Goal: Task Accomplishment & Management: Complete application form

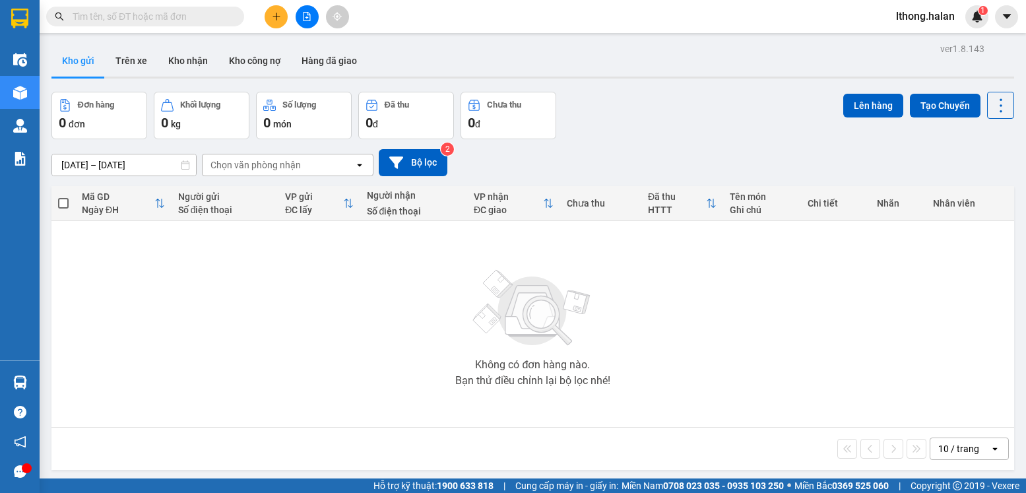
click at [908, 24] on span "lthong.halan" at bounding box center [925, 16] width 80 height 16
click at [906, 45] on span "Đăng xuất" at bounding box center [932, 41] width 55 height 15
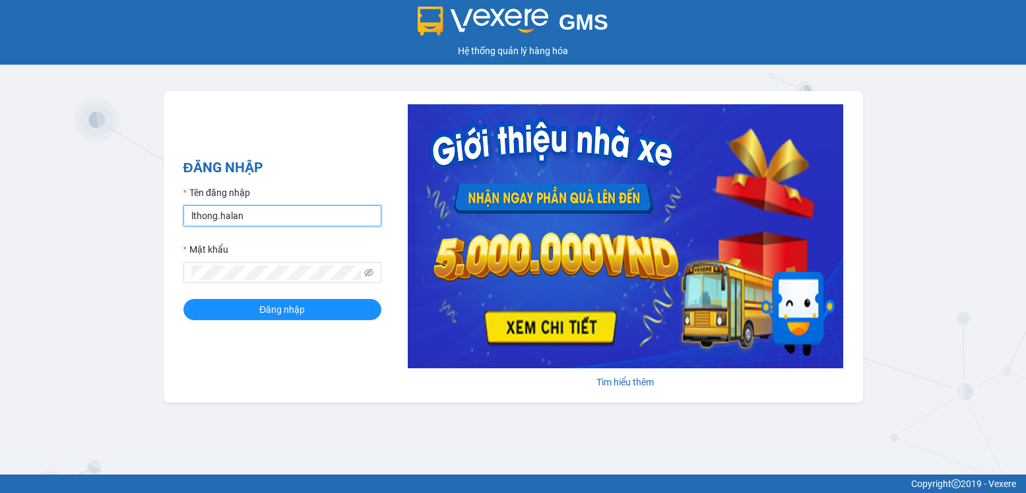
click at [329, 210] on input "lthong.halan" at bounding box center [282, 215] width 198 height 21
type input "nqnghia.halan"
click at [317, 311] on button "Đăng nhập" at bounding box center [282, 309] width 198 height 21
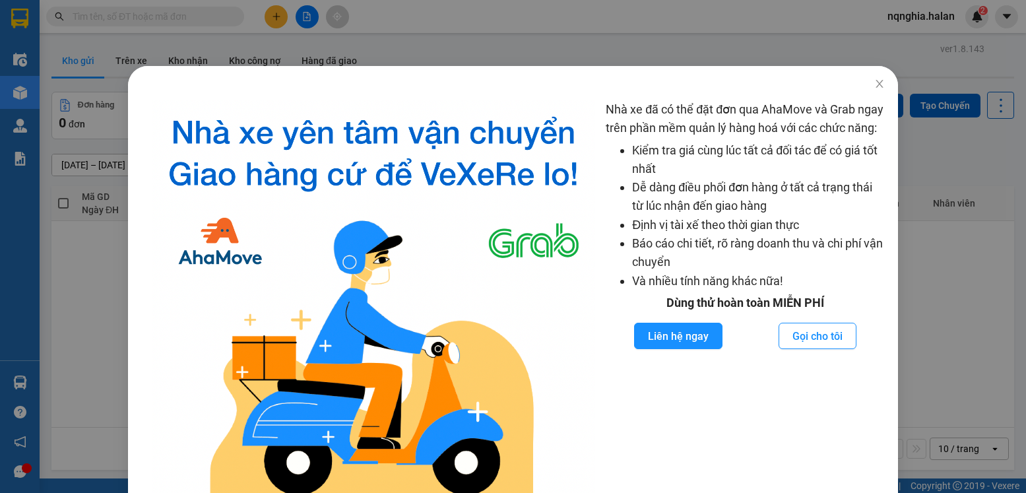
click at [980, 208] on div "Nhà xe đã có thể đặt đơn qua AhaMove và Grab ngay trên phần mềm quản lý hàng ho…" at bounding box center [513, 246] width 1026 height 493
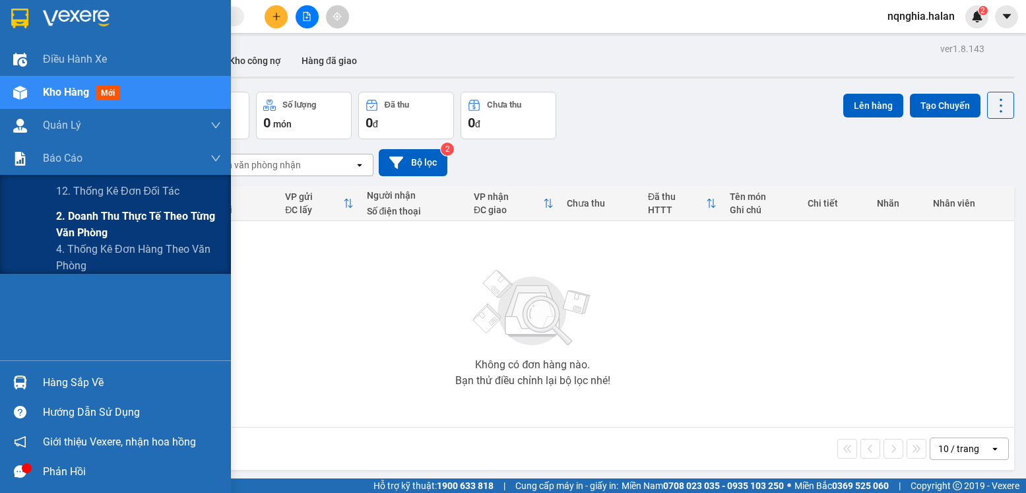
click at [92, 218] on span "2. Doanh thu thực tế theo từng văn phòng" at bounding box center [138, 224] width 165 height 33
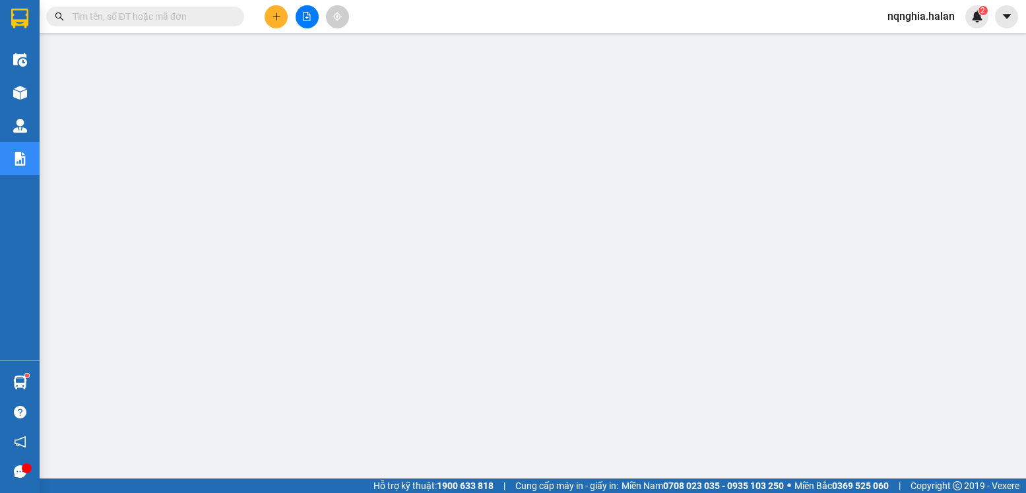
click at [235, 17] on span at bounding box center [235, 16] width 8 height 15
click at [211, 20] on input "text" at bounding box center [151, 16] width 156 height 15
click at [281, 16] on button at bounding box center [276, 16] width 23 height 23
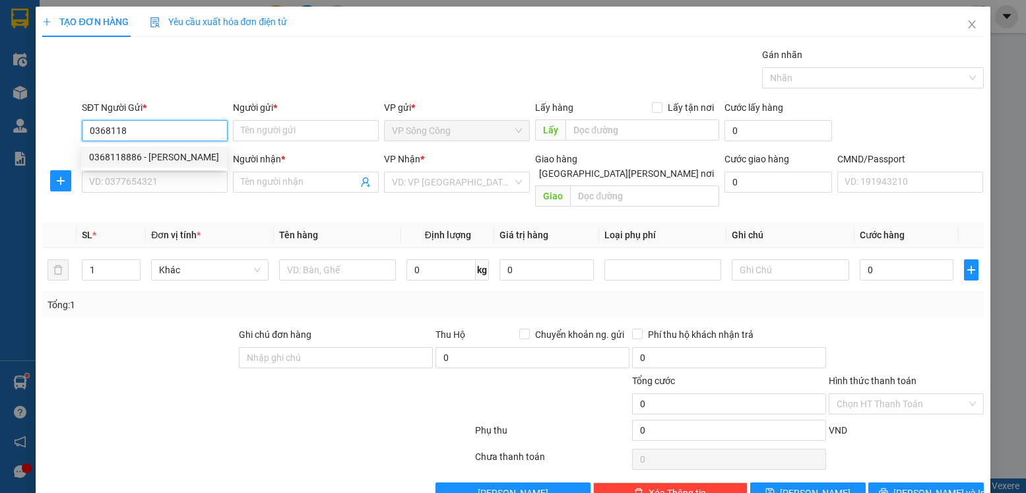
click at [186, 166] on div "0368118886 - DŨNG" at bounding box center [154, 156] width 146 height 21
type input "0368118886"
type input "DŨNG"
type input "0368118886"
click at [181, 175] on input "SĐT Người Nhận *" at bounding box center [155, 182] width 146 height 21
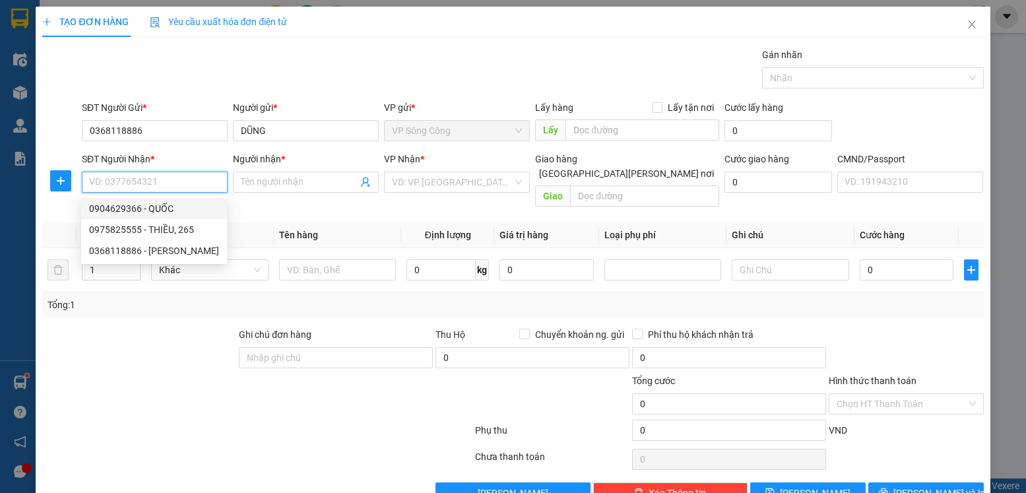
click at [173, 209] on div "0904629366 - QUỐC" at bounding box center [154, 208] width 130 height 15
type input "0904629366"
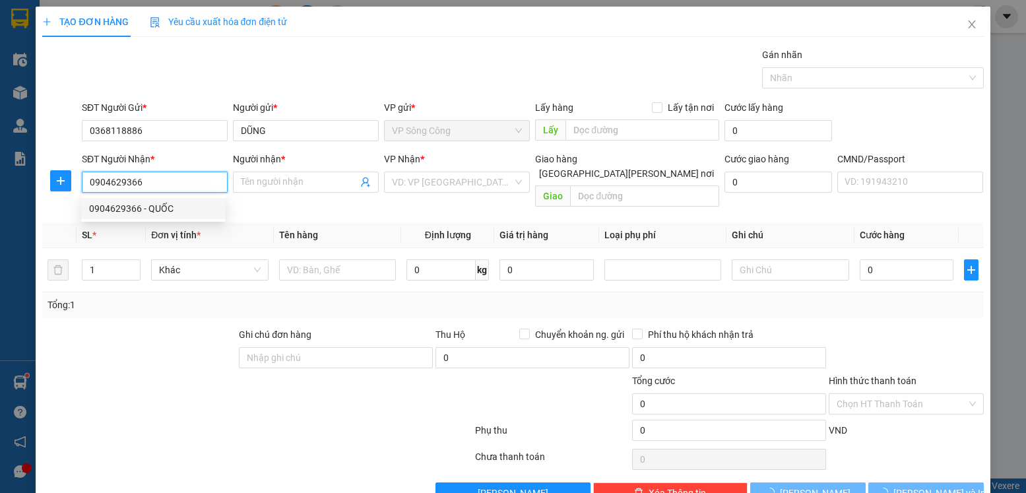
type input "QUỐC"
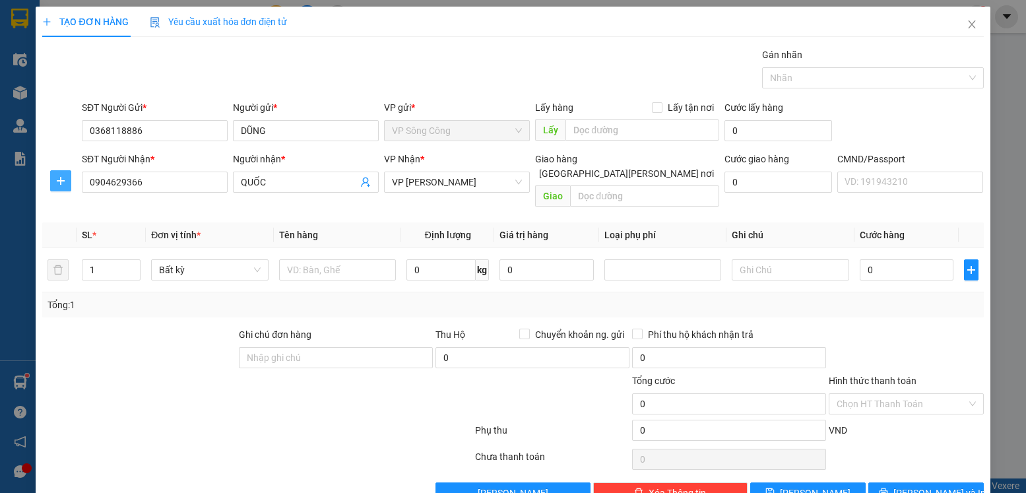
click at [57, 187] on button "button" at bounding box center [60, 180] width 21 height 21
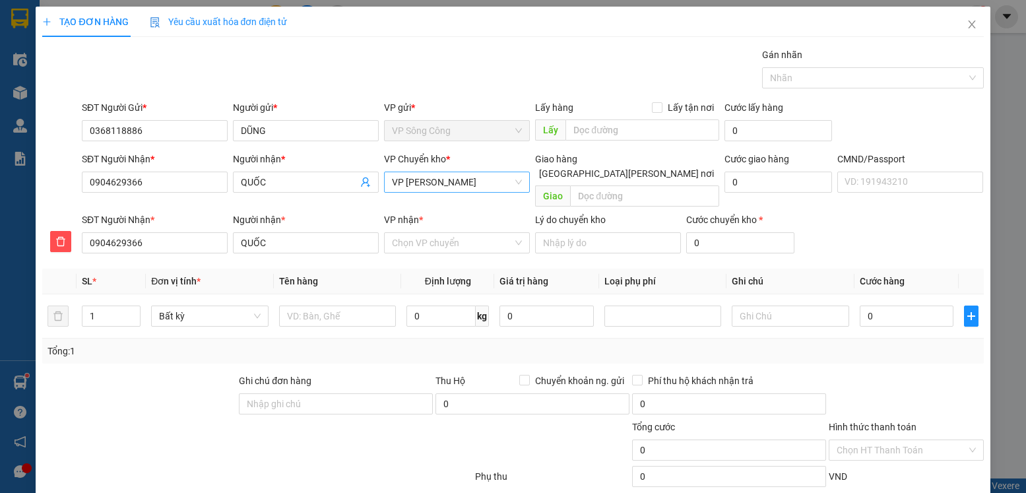
click at [463, 185] on span "VP Nguyễn Trãi" at bounding box center [457, 182] width 130 height 20
type input "y"
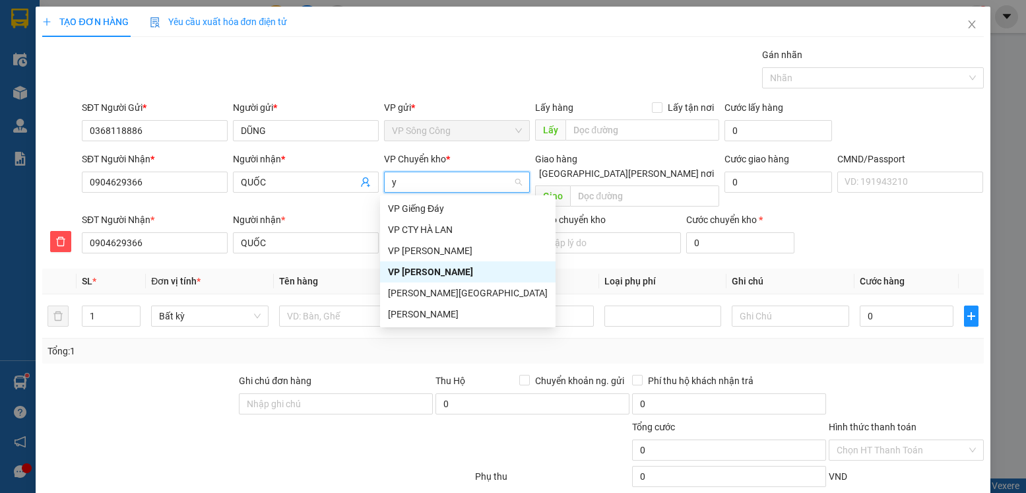
scroll to position [0, 0]
click at [442, 249] on div "VP Yên Bình" at bounding box center [468, 250] width 160 height 15
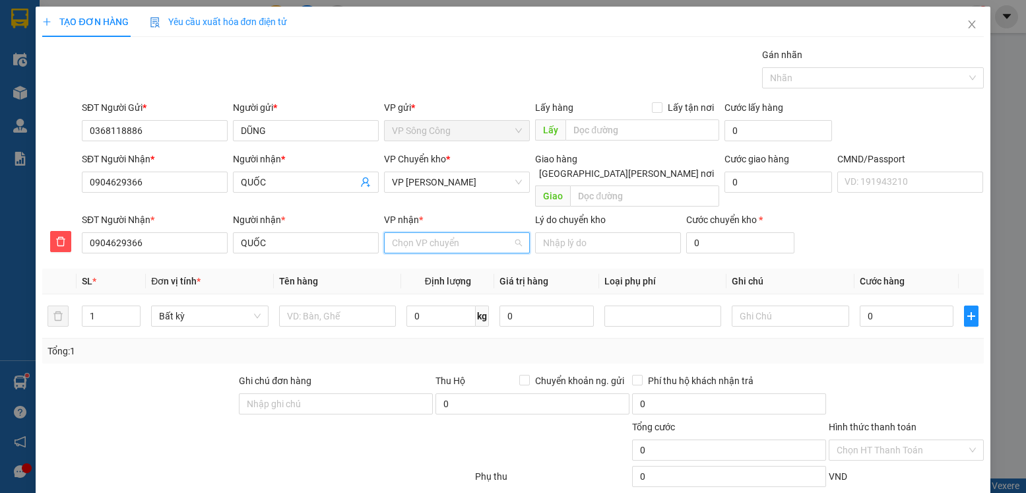
click at [437, 234] on input "VP nhận *" at bounding box center [452, 243] width 121 height 20
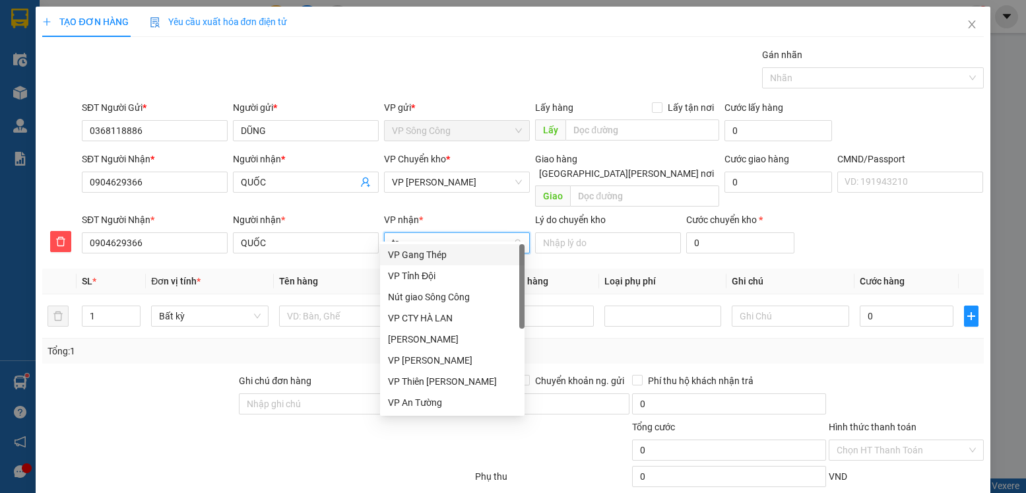
type input "tra"
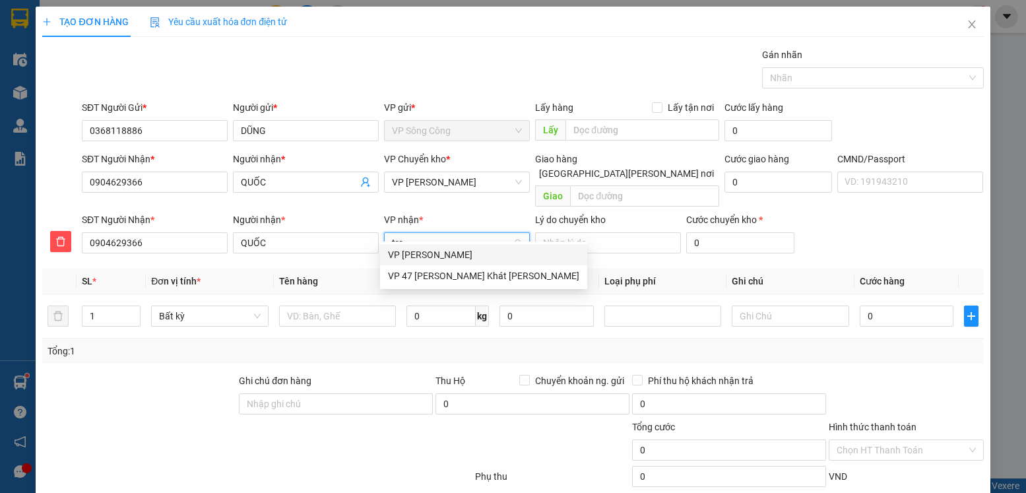
click at [453, 249] on div "VP Nguyễn Trãi" at bounding box center [483, 254] width 191 height 15
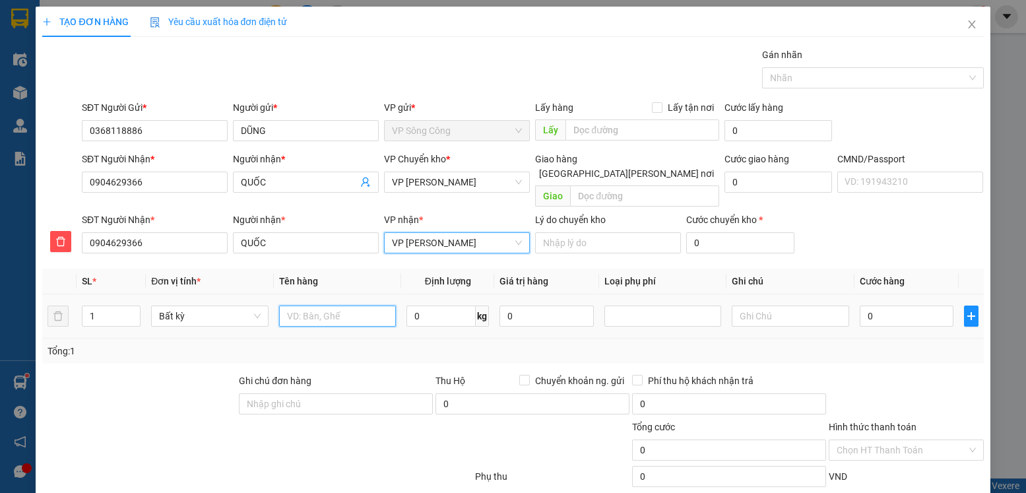
click at [316, 305] on input "text" at bounding box center [337, 315] width 117 height 21
type input "Pb"
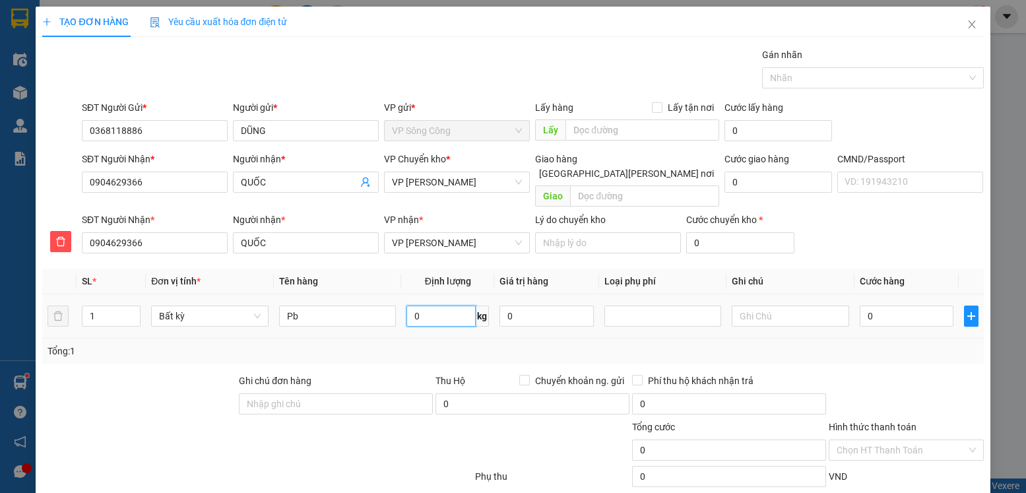
click at [450, 311] on input "0" at bounding box center [440, 315] width 69 height 21
type input "1"
drag, startPoint x: 887, startPoint y: 368, endPoint x: 896, endPoint y: 373, distance: 9.7
click at [888, 373] on div at bounding box center [905, 396] width 157 height 46
type input "35.000"
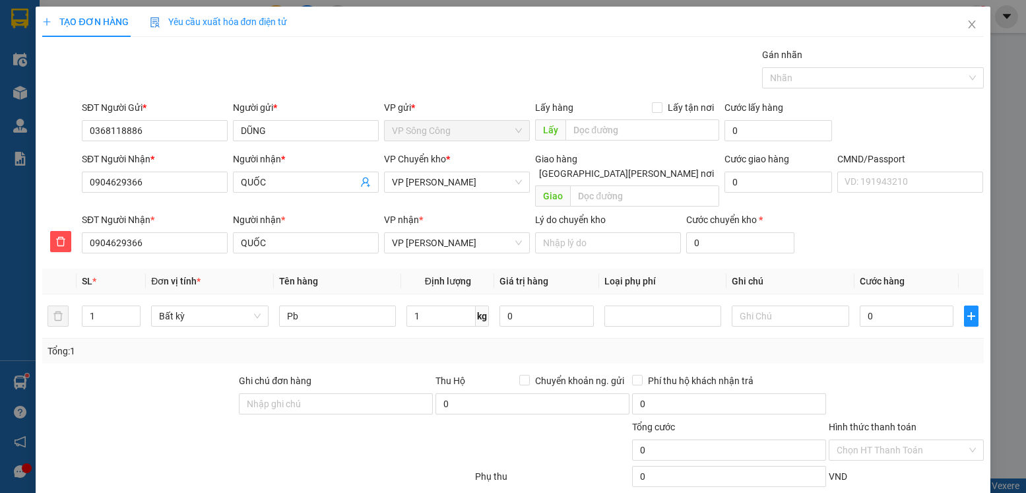
type input "35.000"
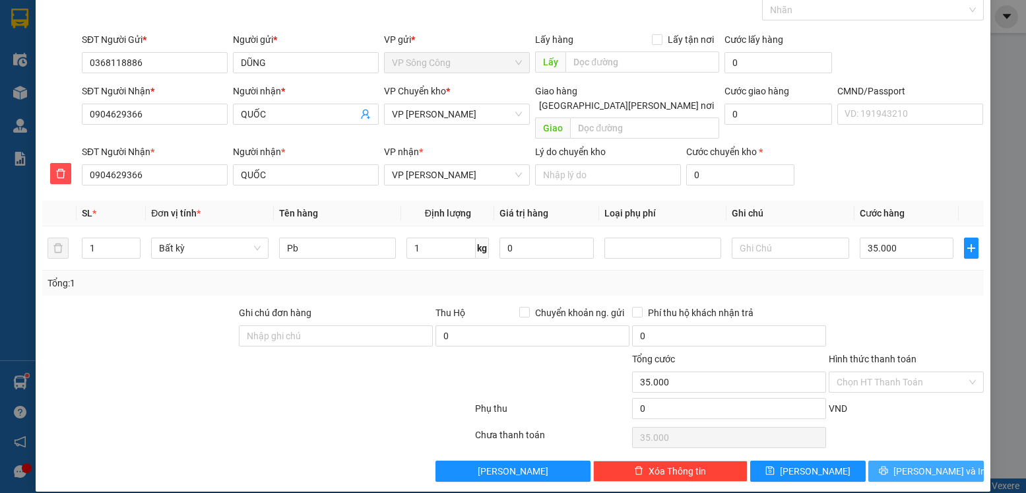
click at [913, 464] on span "Lưu và In" at bounding box center [939, 471] width 92 height 15
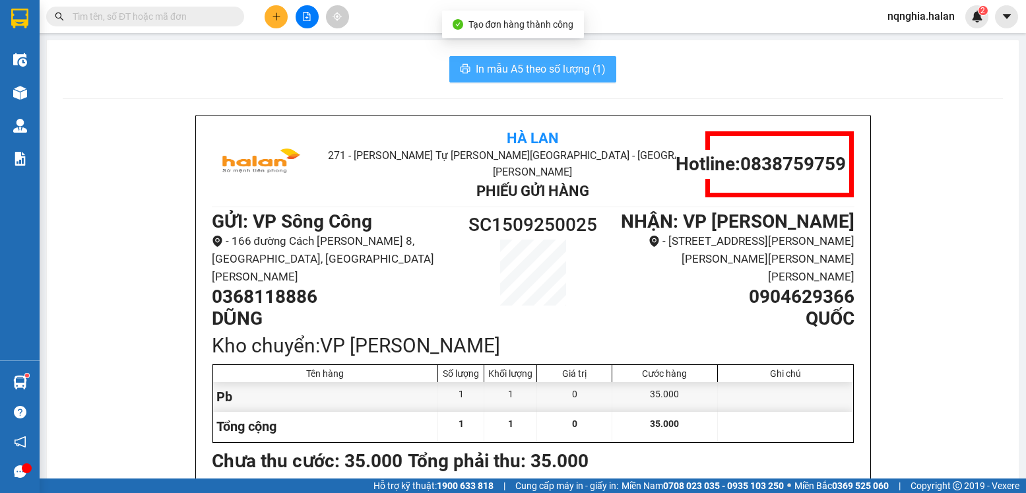
click at [469, 65] on button "In mẫu A5 theo số lượng (1)" at bounding box center [532, 69] width 167 height 26
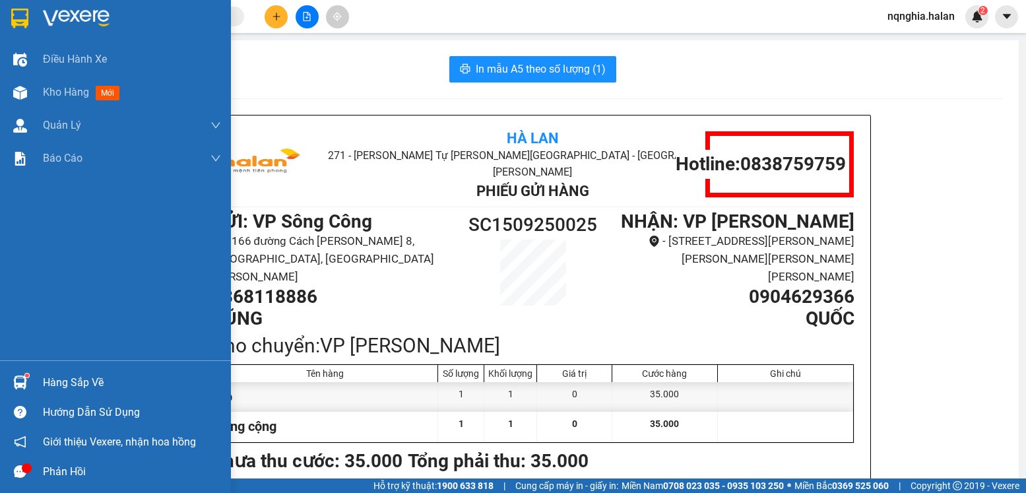
click at [17, 382] on img at bounding box center [20, 382] width 14 height 14
